Goal: Obtain resource: Obtain resource

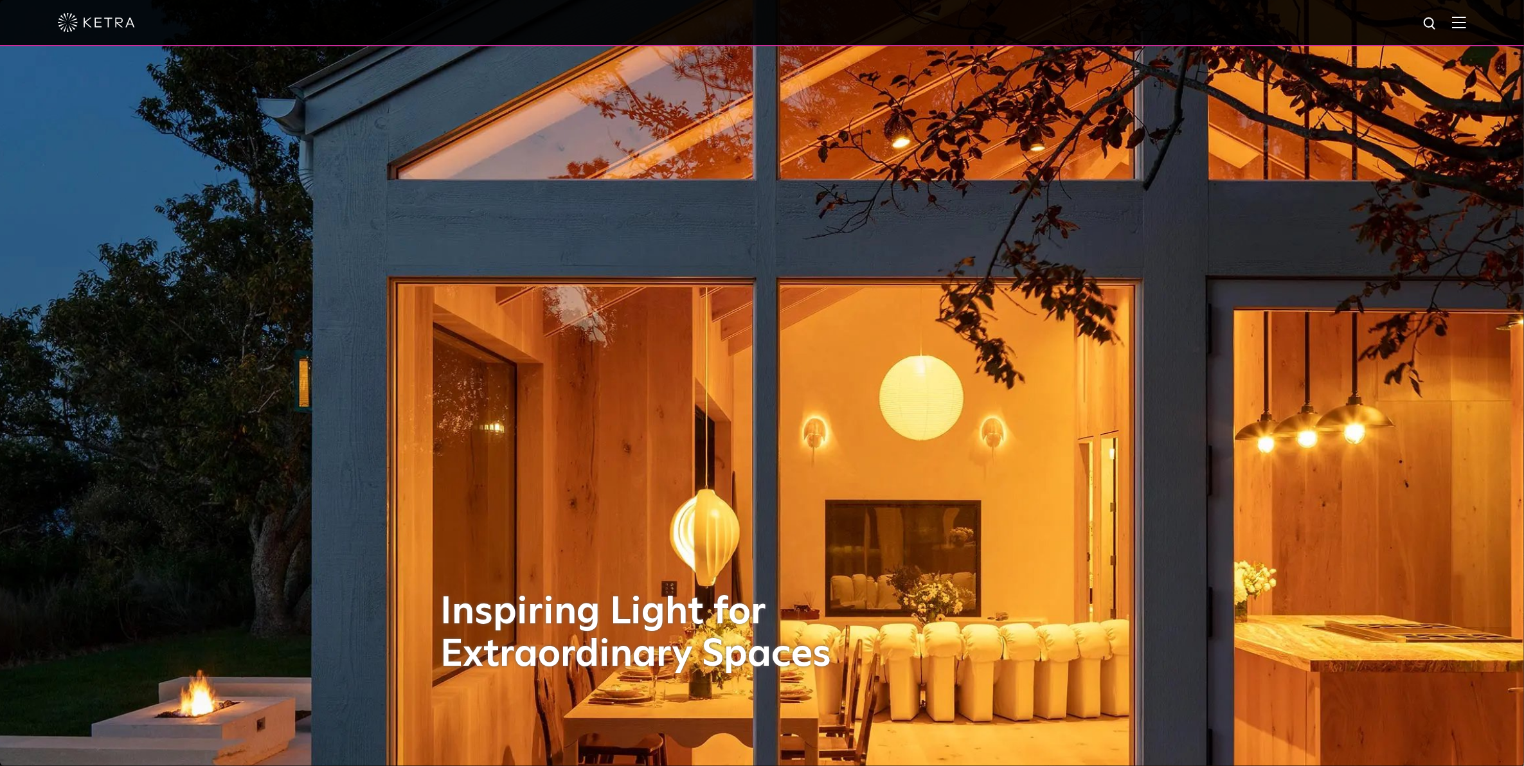
click at [1466, 29] on span at bounding box center [1459, 22] width 14 height 13
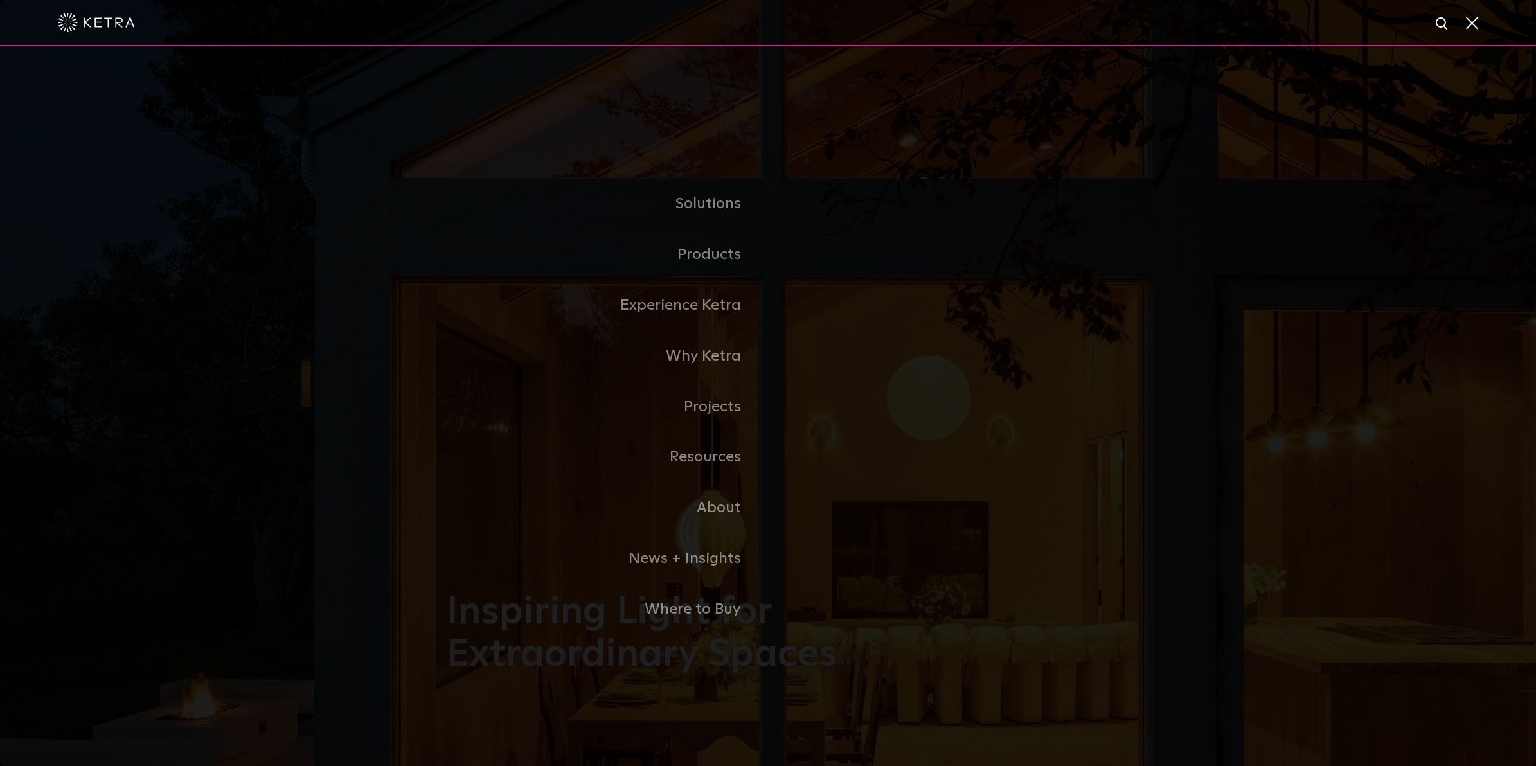
click at [0, 0] on link "Residential Products" at bounding box center [0, 0] width 0 height 0
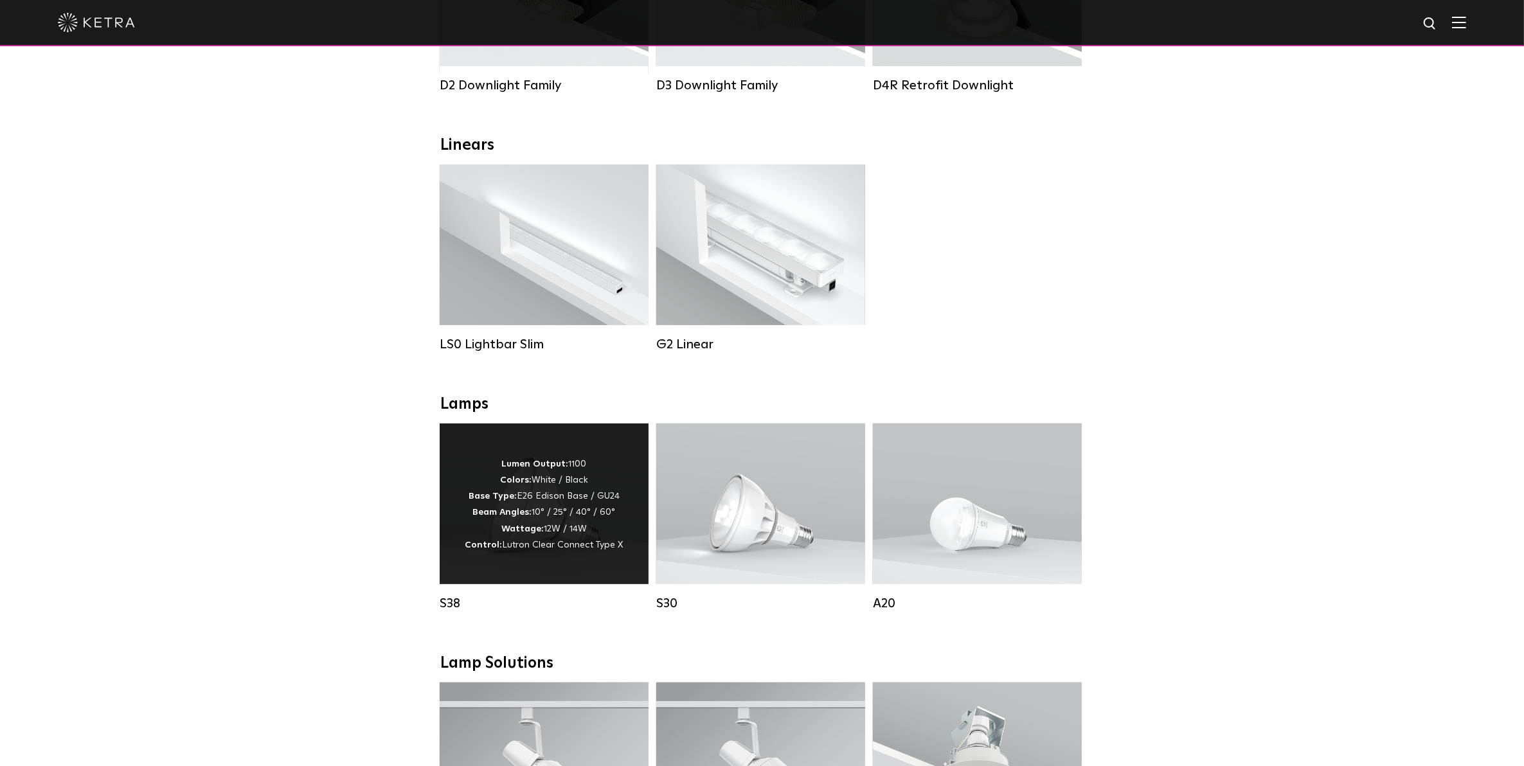
scroll to position [402, 0]
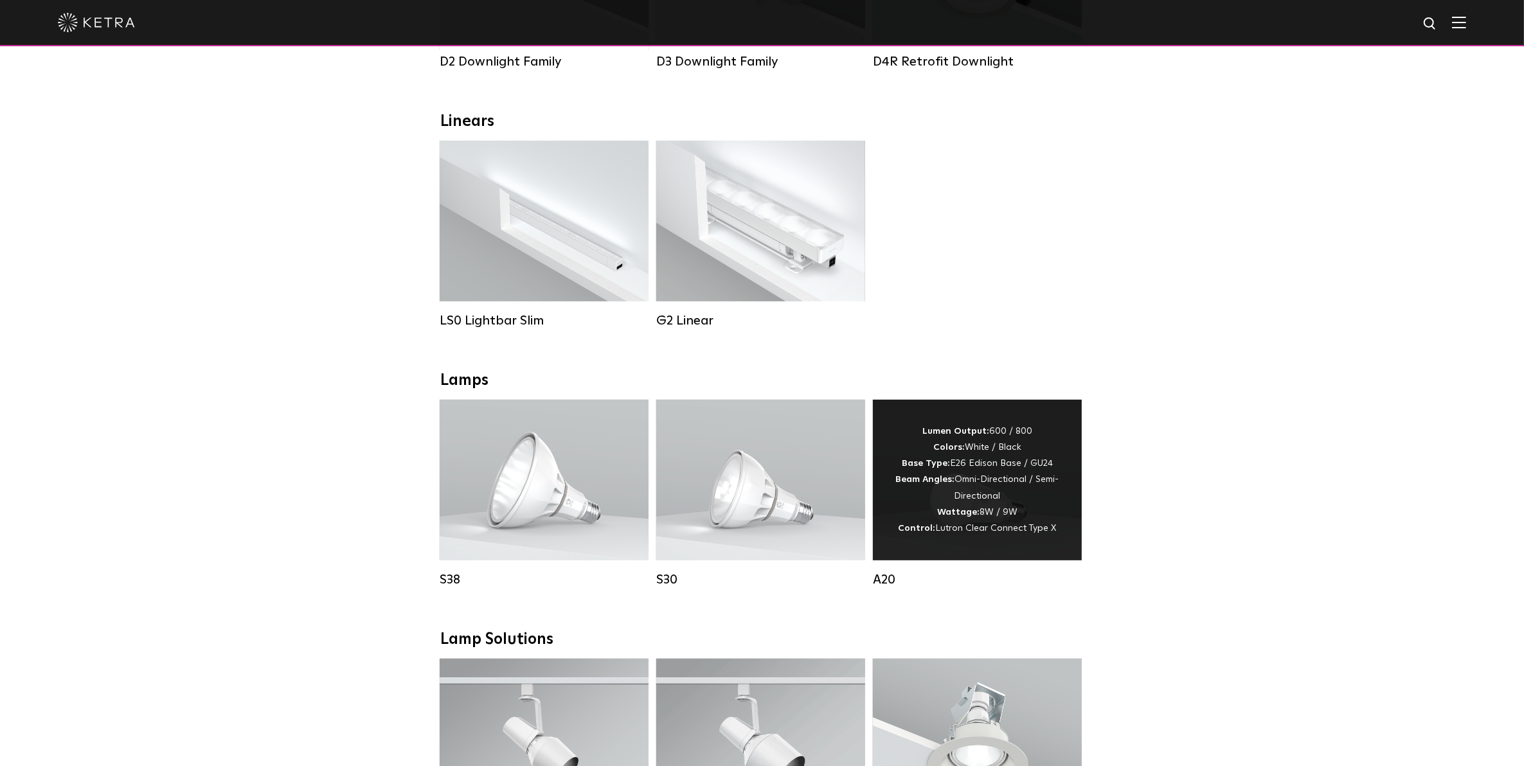
click at [987, 515] on div "Lumen Output: 600 / 800 Colors: White / Black Base Type: E26 Edison Base / GU24…" at bounding box center [977, 480] width 170 height 113
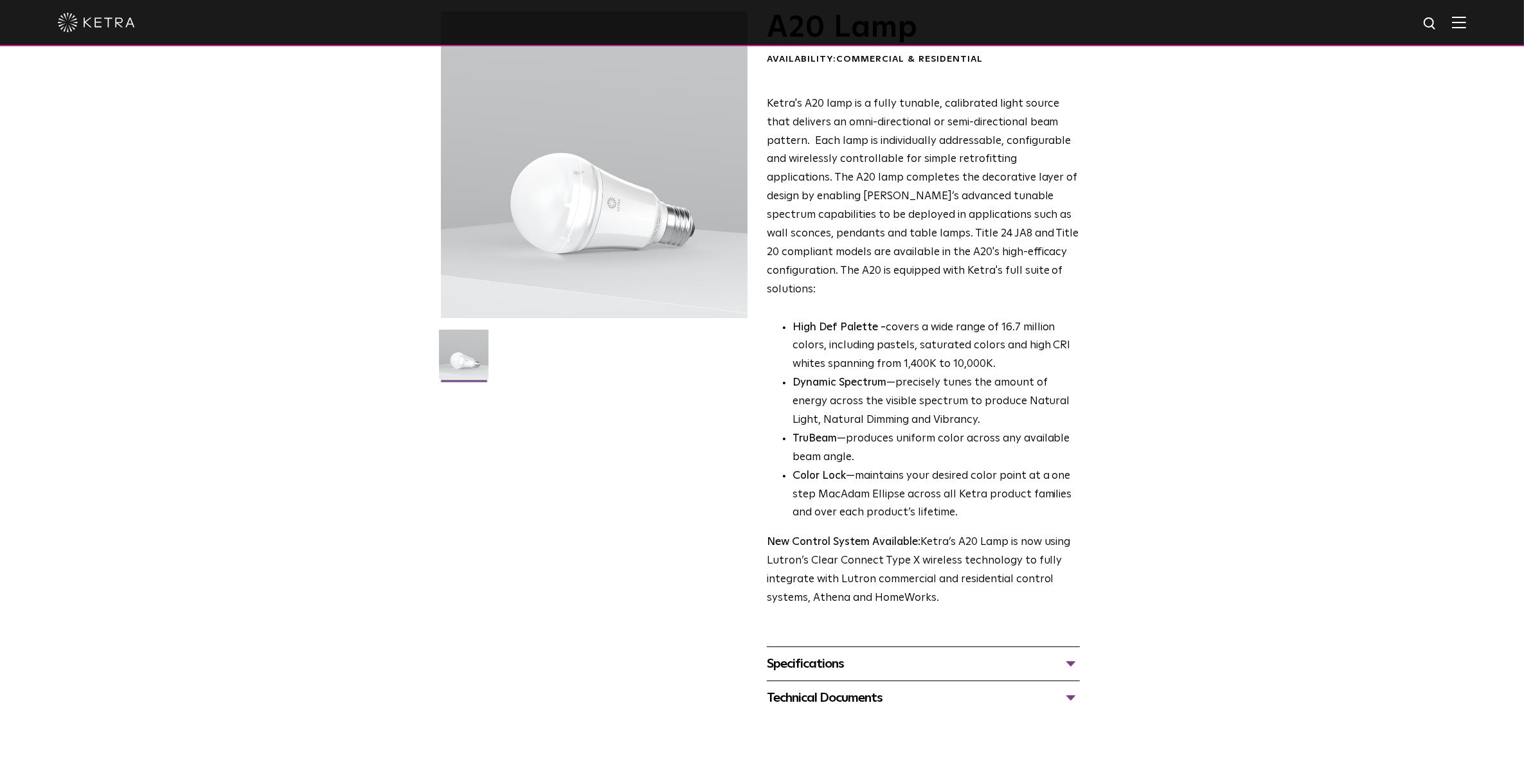
scroll to position [161, 0]
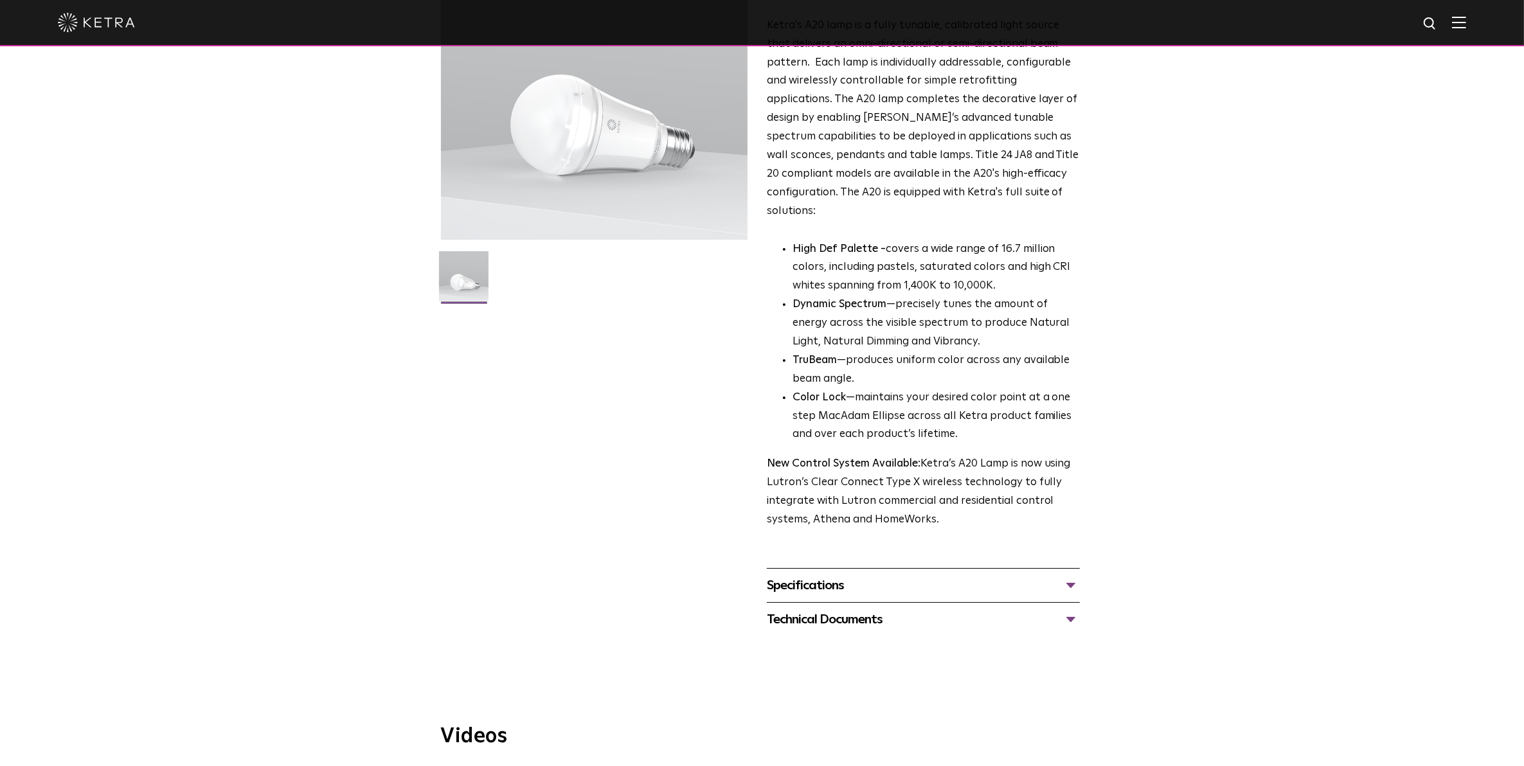
click at [859, 609] on div "Technical Documents" at bounding box center [923, 619] width 313 height 21
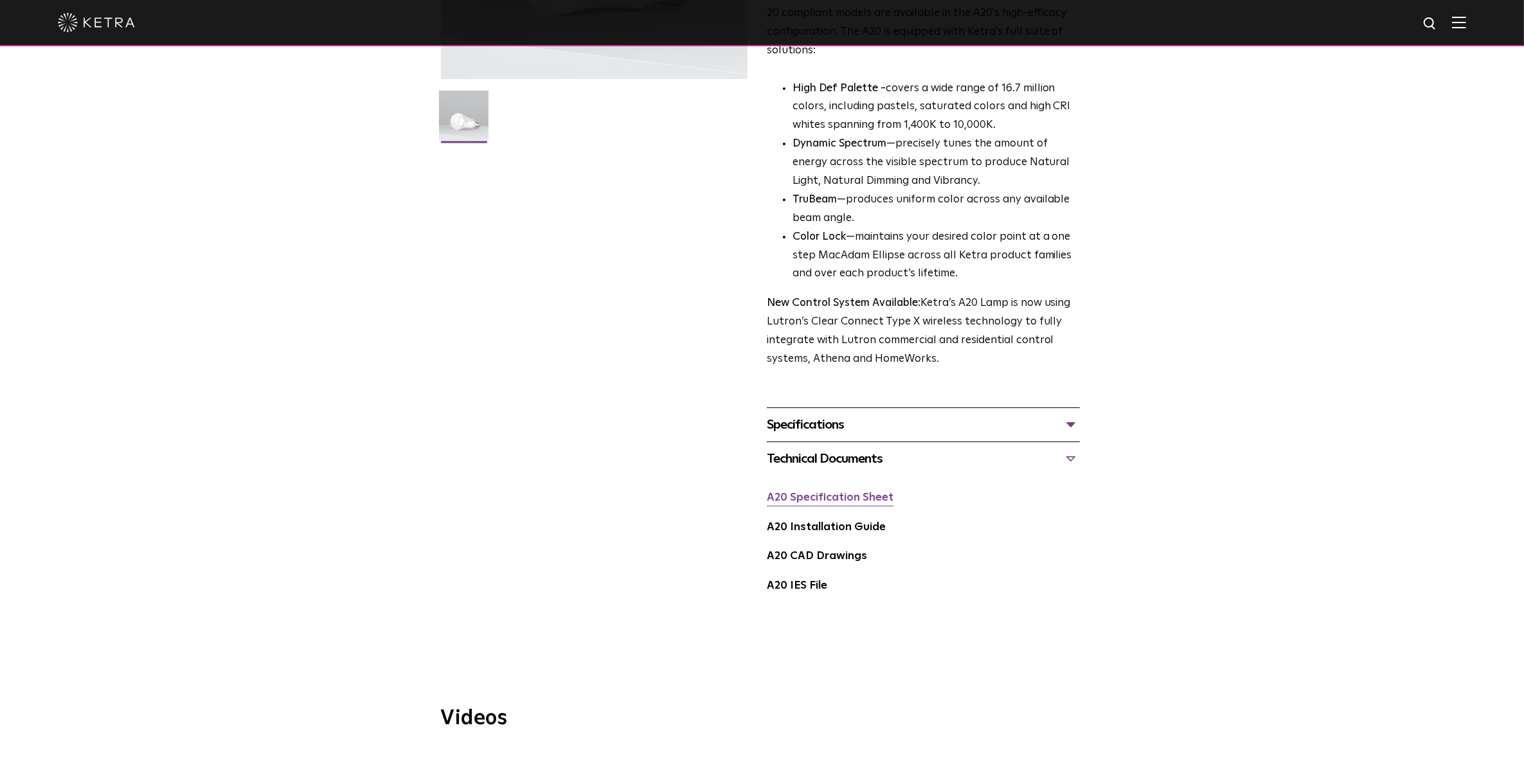
click at [852, 492] on link "A20 Specification Sheet" at bounding box center [830, 497] width 127 height 11
